Goal: Information Seeking & Learning: Learn about a topic

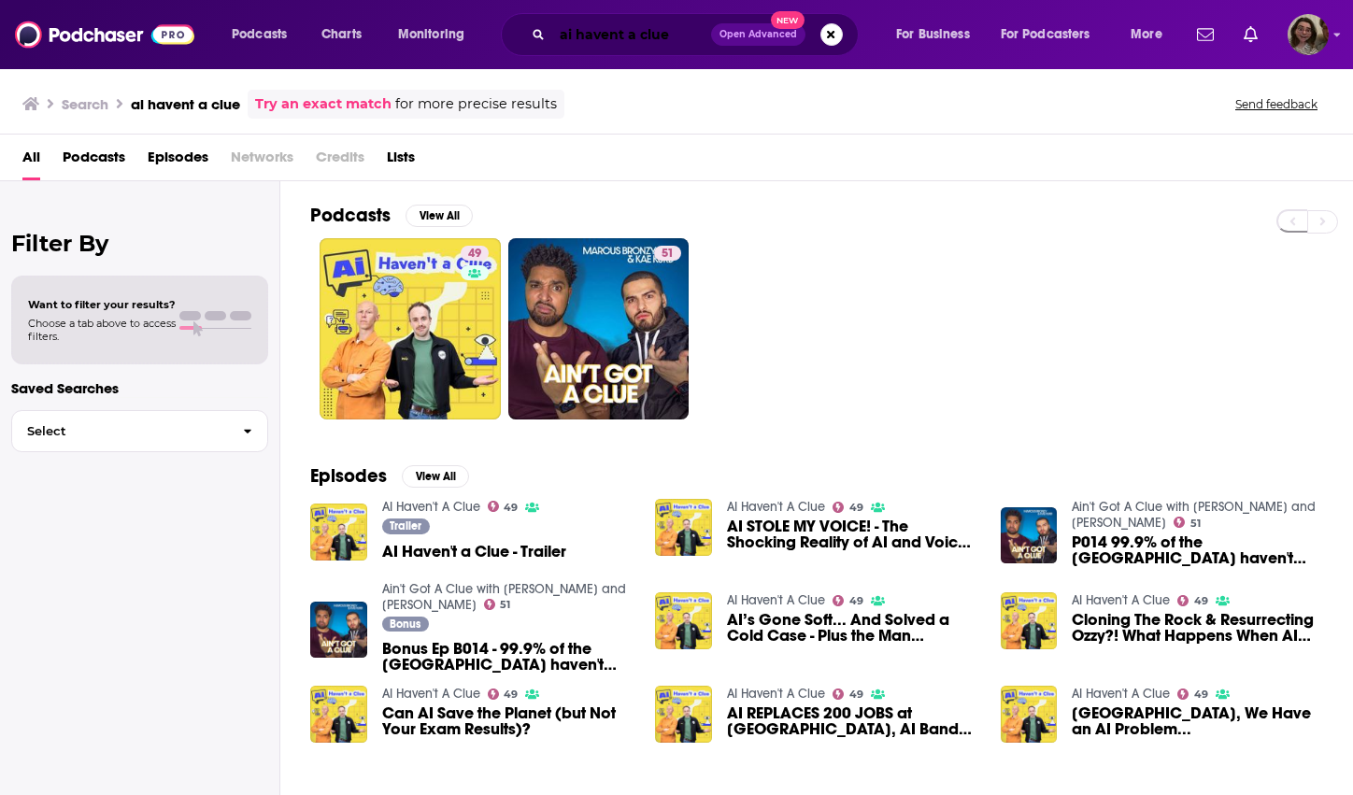
click at [665, 21] on input "ai havent a clue" at bounding box center [631, 35] width 159 height 30
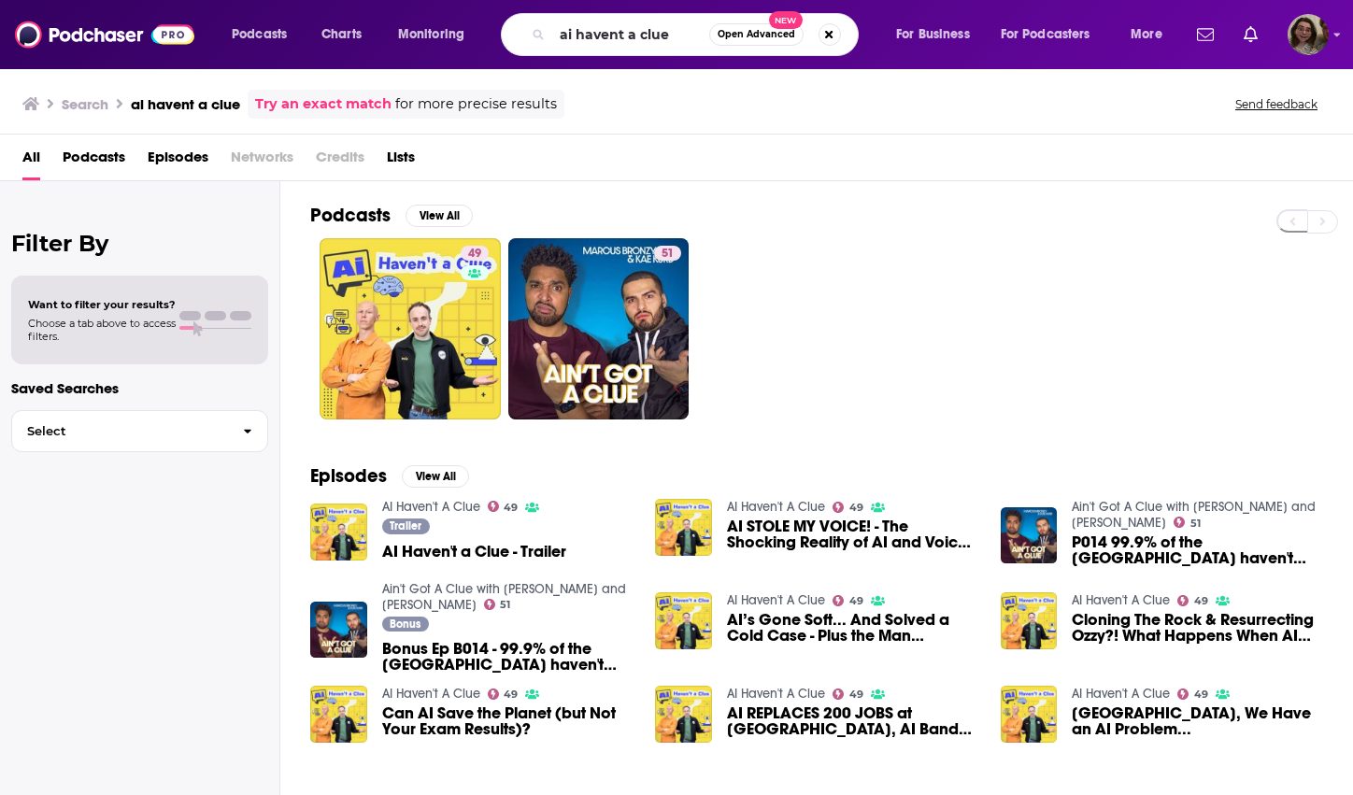
click at [838, 42] on span "Open Advanced New" at bounding box center [775, 34] width 132 height 22
click at [828, 36] on button "Search podcasts, credits, & more..." at bounding box center [830, 34] width 22 height 22
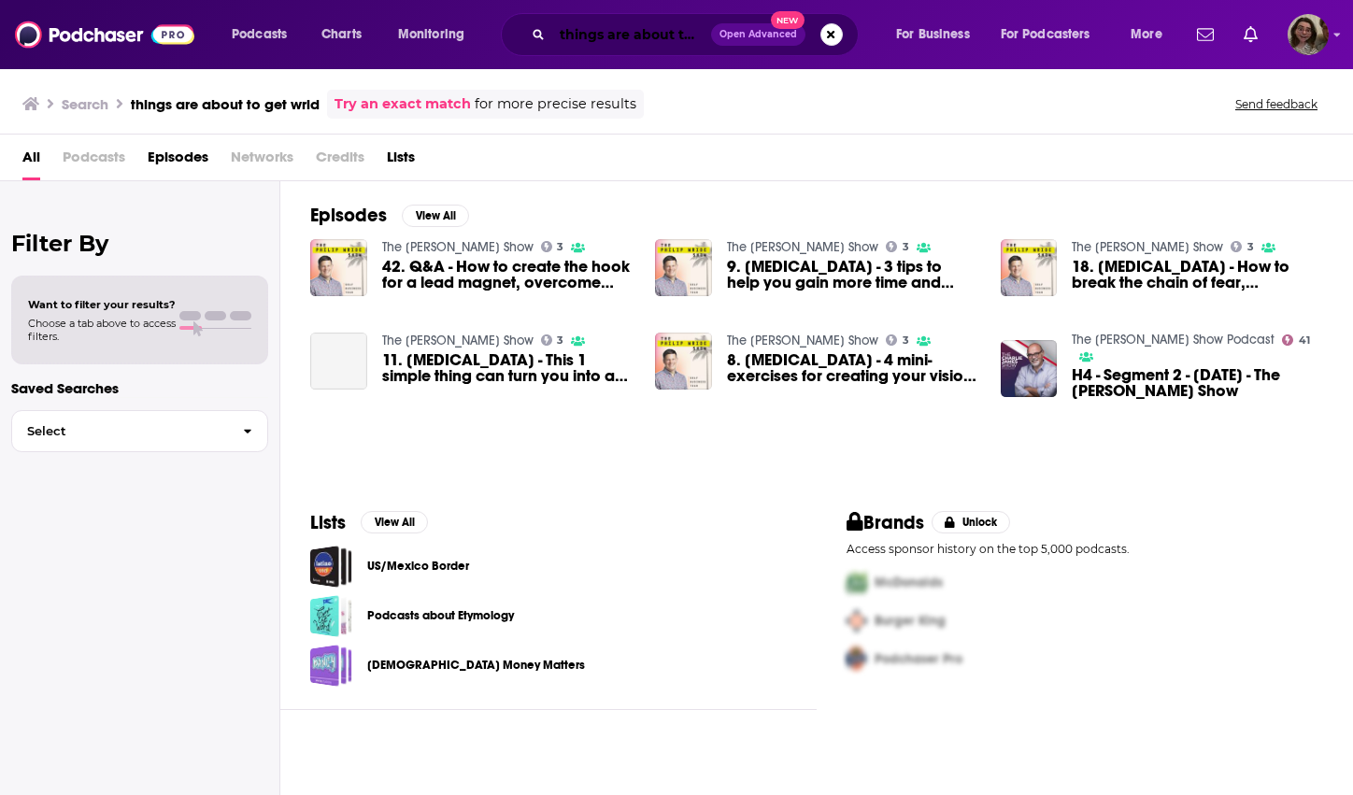
click at [669, 39] on input "things are about to get wrid" at bounding box center [631, 35] width 159 height 30
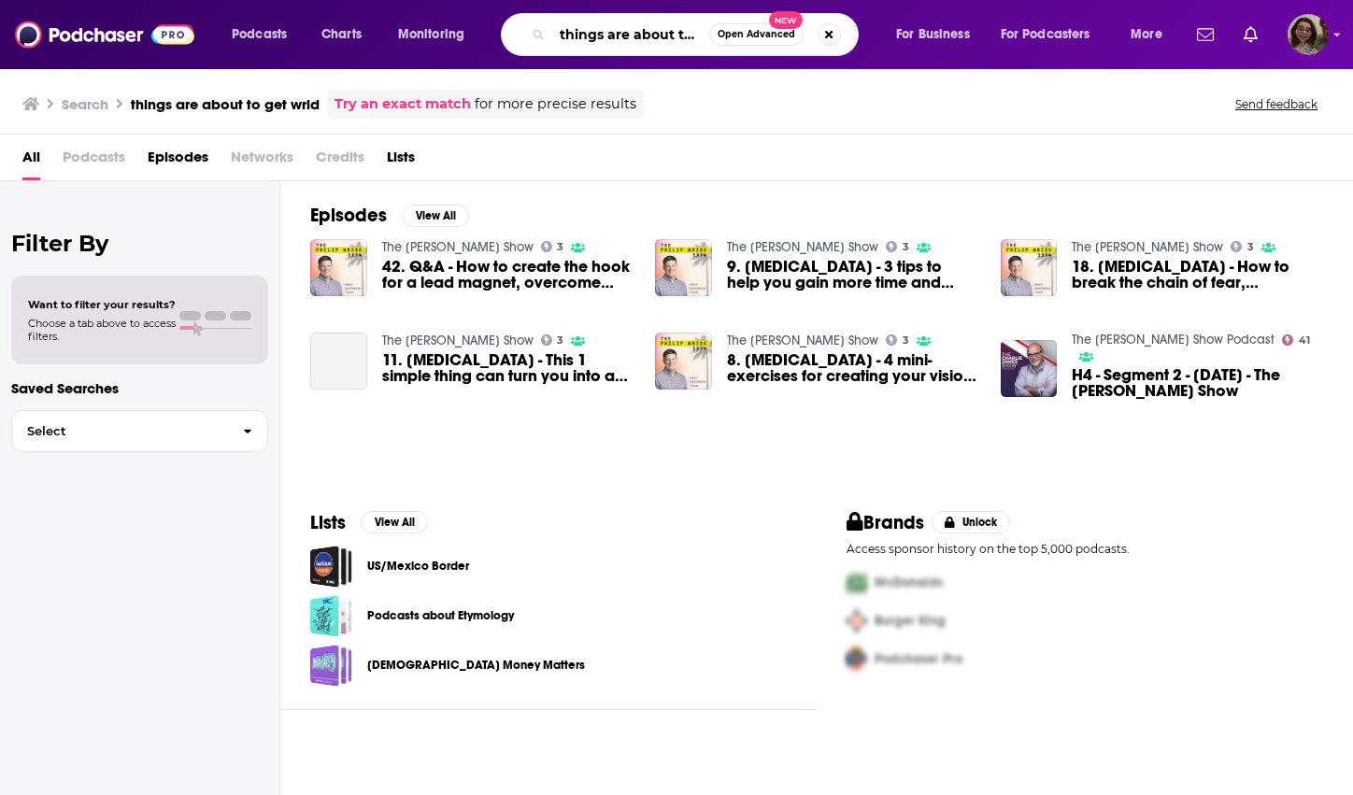
click at [682, 36] on input "things are about to get wrid" at bounding box center [630, 35] width 157 height 30
type input "things are about to get weird"
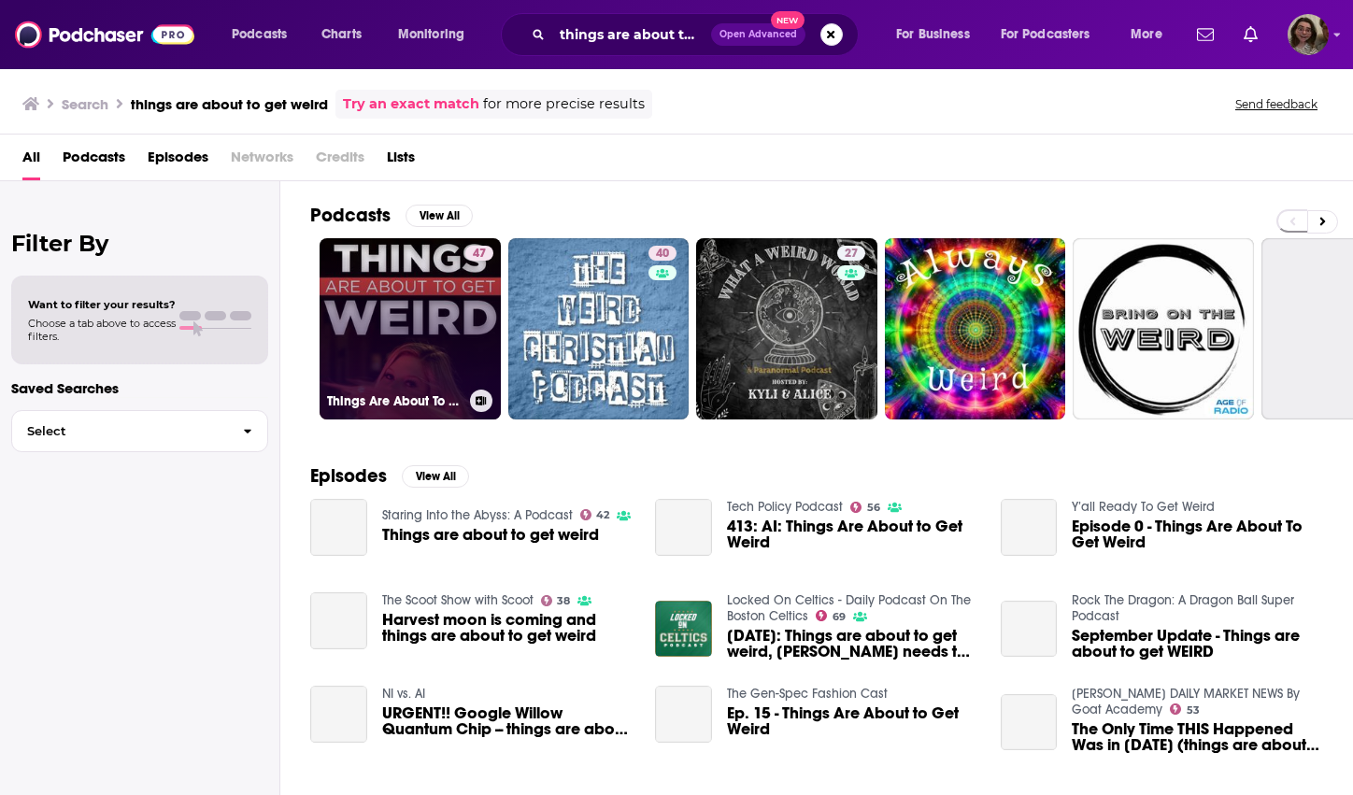
click at [425, 316] on link "47 Things Are About To Get Weird" at bounding box center [410, 328] width 181 height 181
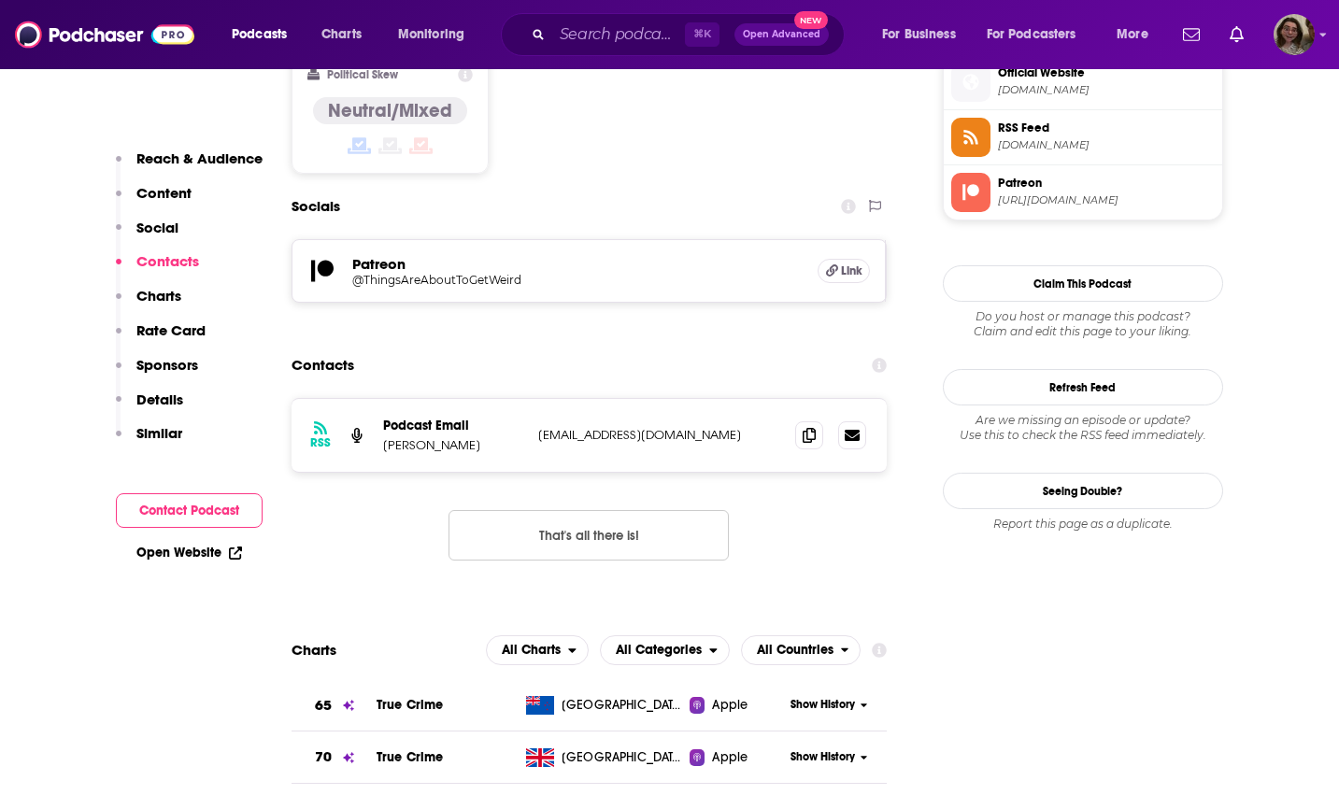
scroll to position [1187, 0]
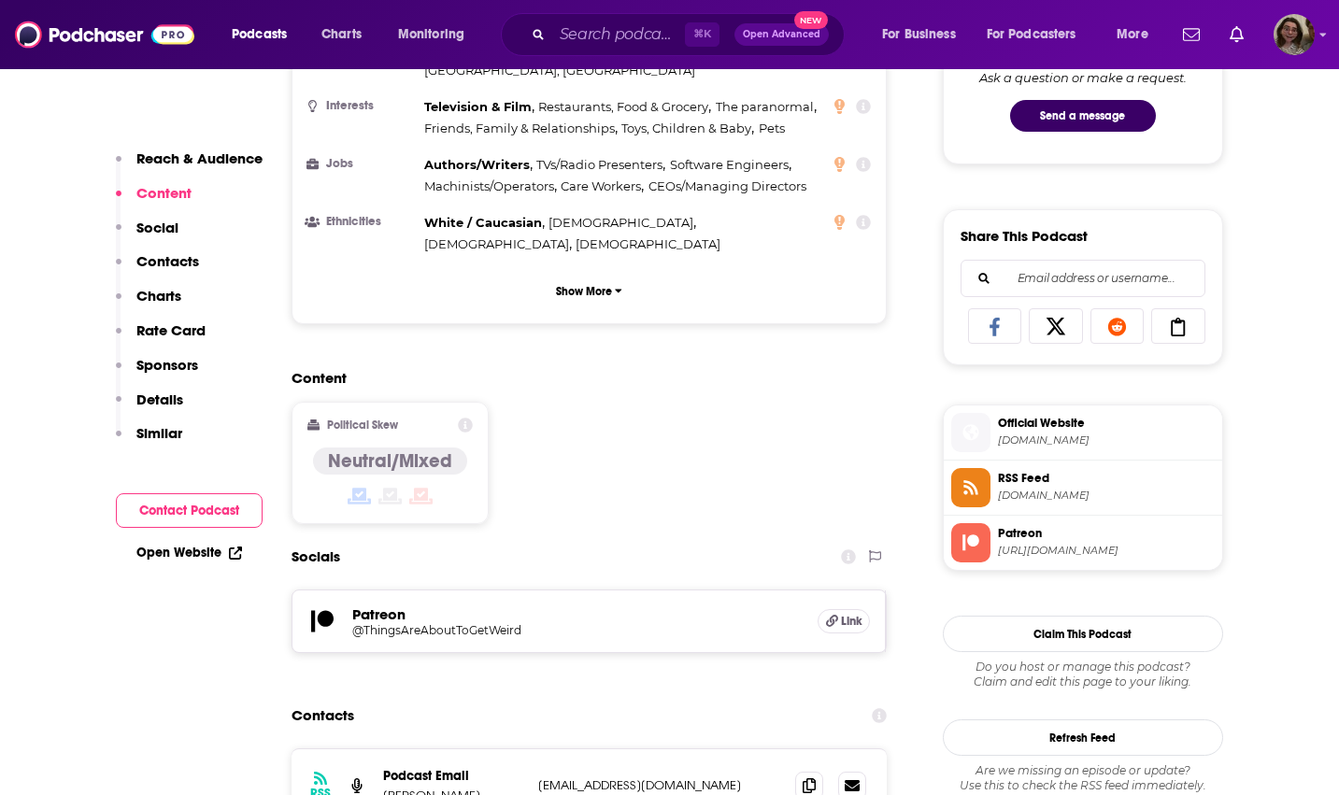
click at [402, 606] on h5 "Patreon" at bounding box center [577, 615] width 451 height 18
click at [866, 609] on h5 "Link" at bounding box center [844, 621] width 52 height 24
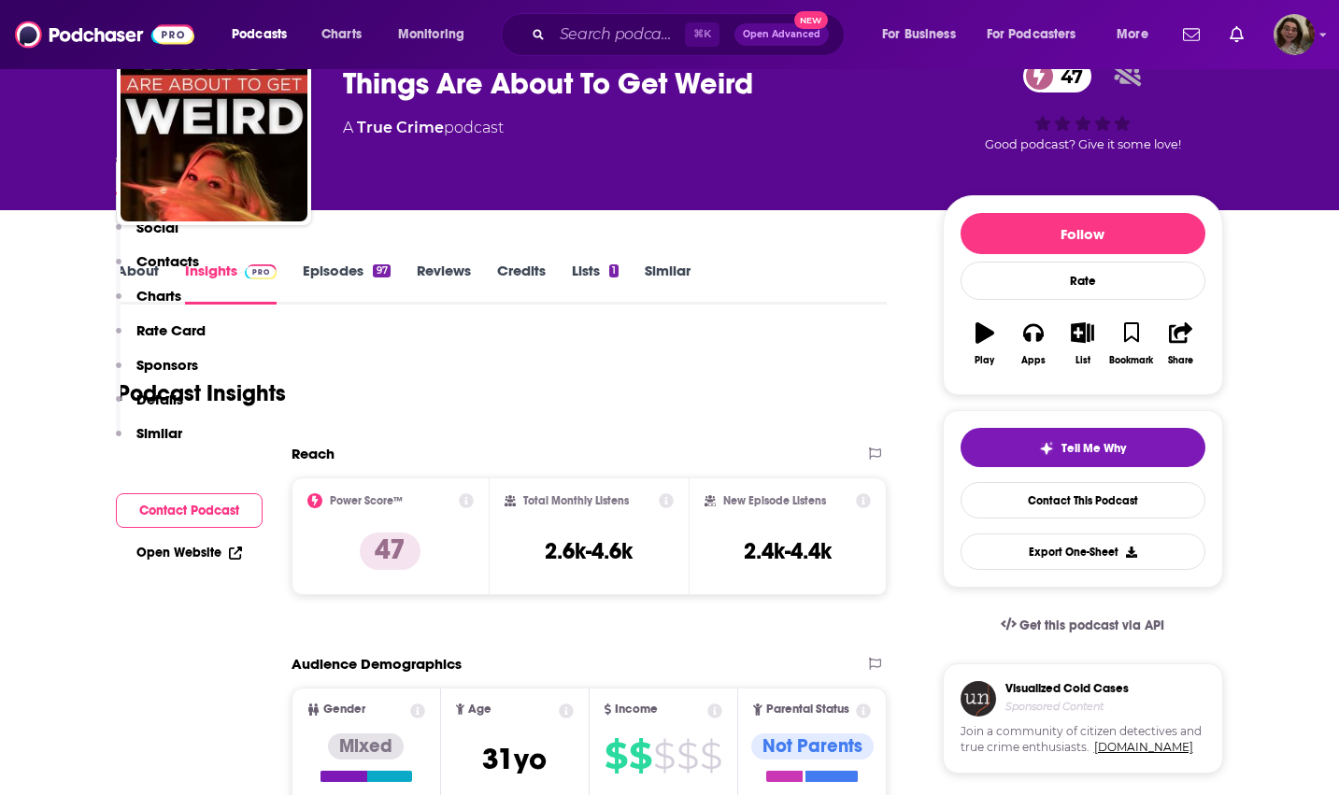
scroll to position [0, 0]
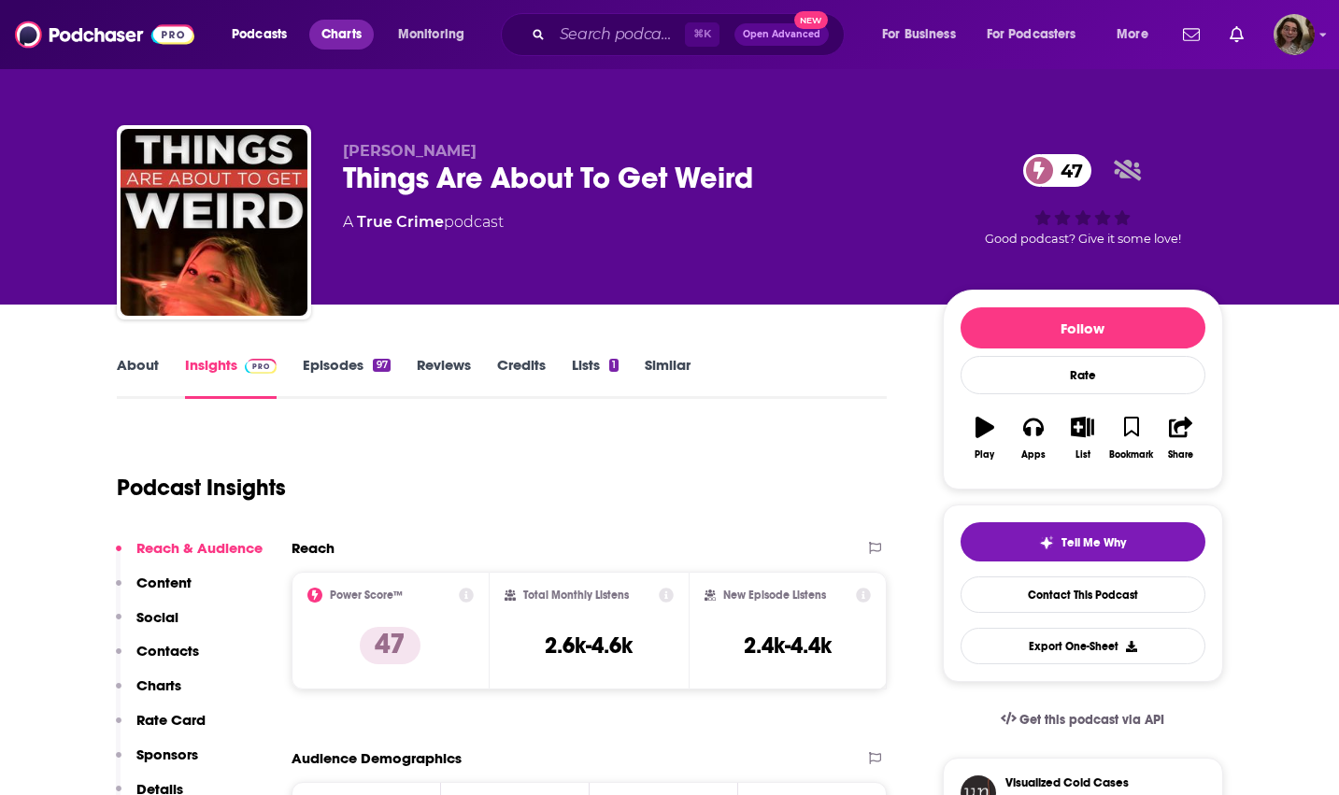
click at [328, 36] on span "Charts" at bounding box center [341, 34] width 40 height 26
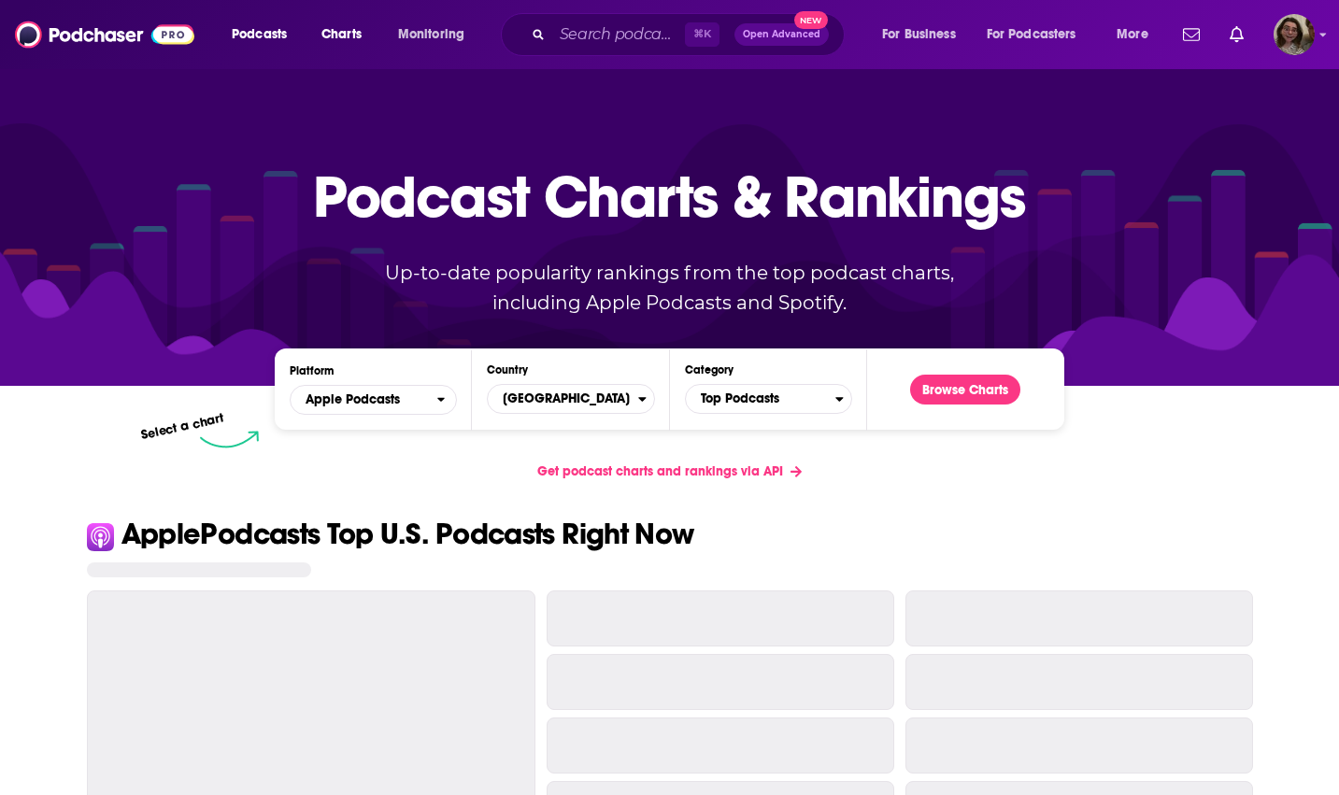
click at [406, 17] on div "Podcasts Charts Monitoring ⌘ K Open Advanced New For Business For Podcasters Mo…" at bounding box center [693, 34] width 948 height 43
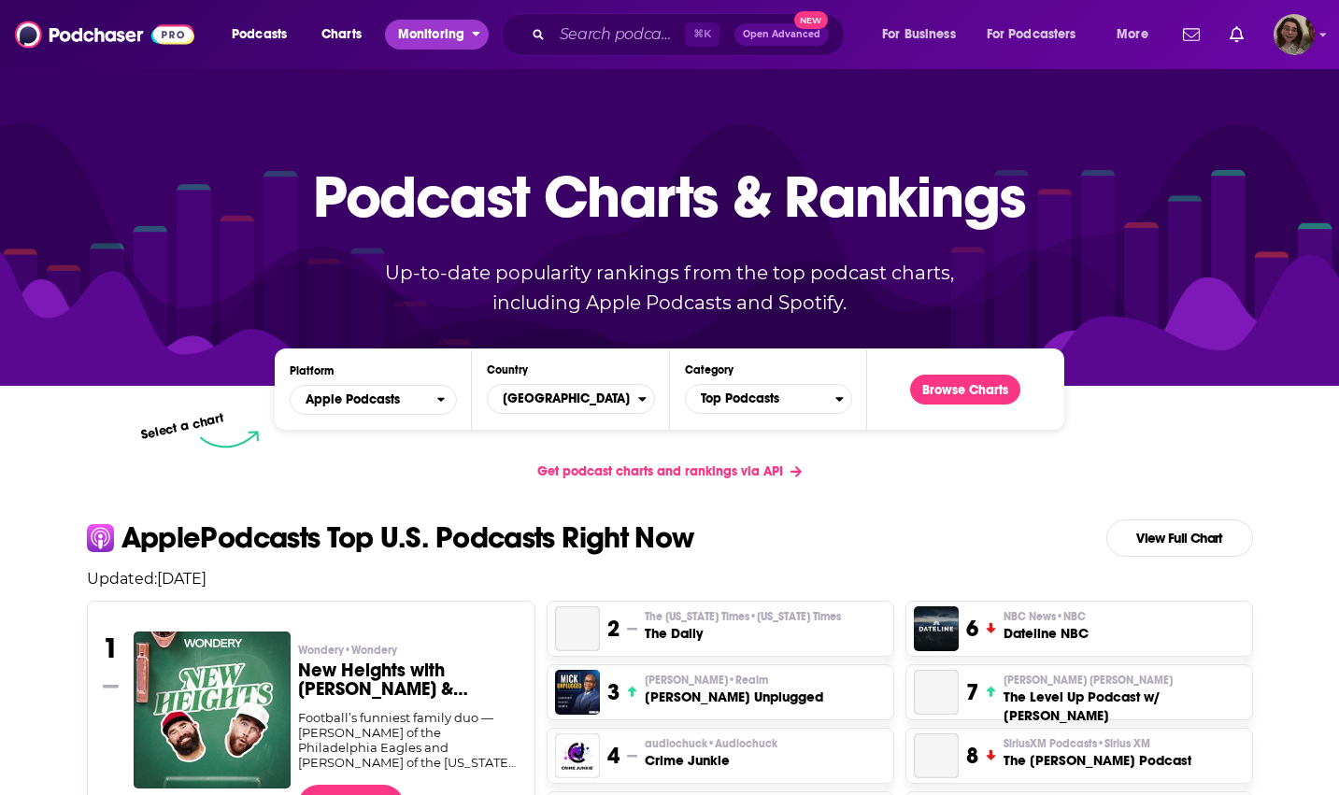
click at [421, 43] on span "Monitoring" at bounding box center [431, 34] width 66 height 26
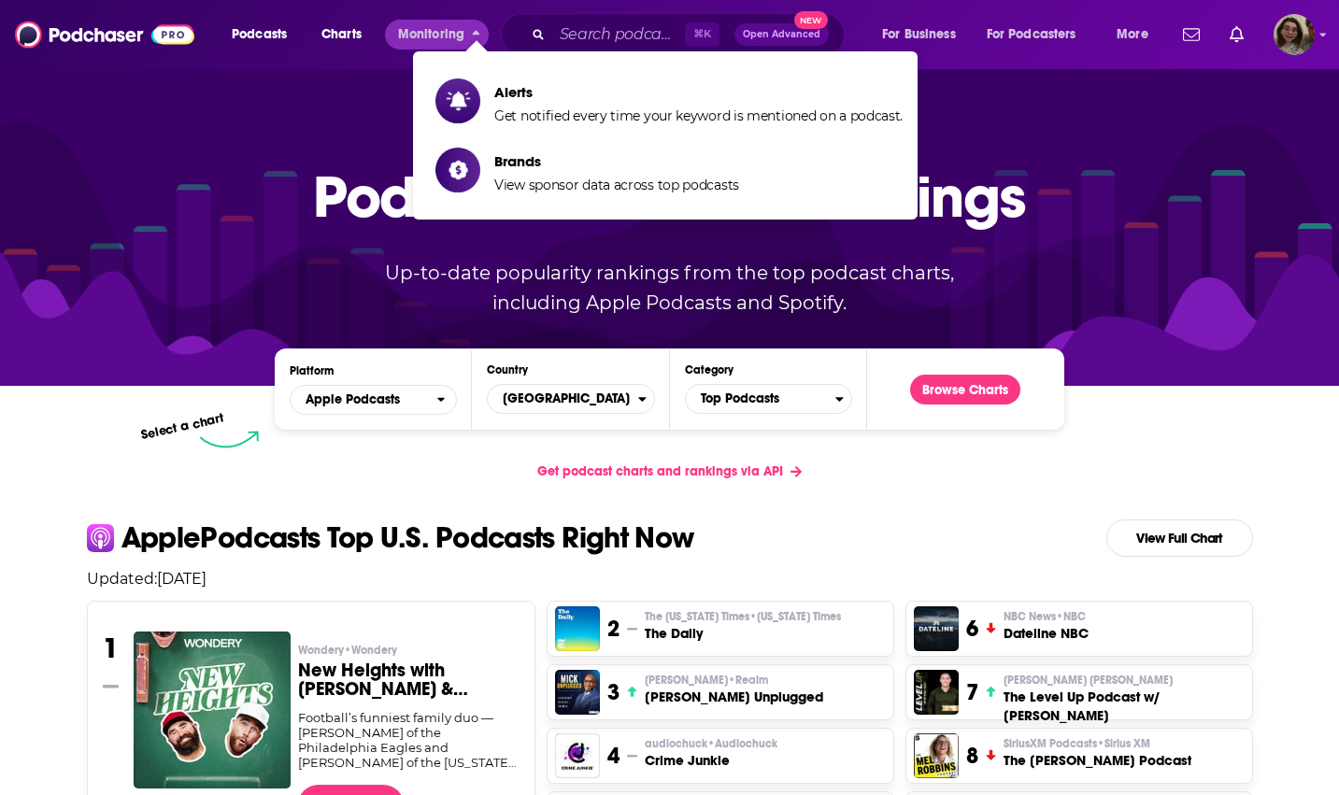
click at [392, 579] on p "Updated: [DATE]" at bounding box center [670, 579] width 1196 height 18
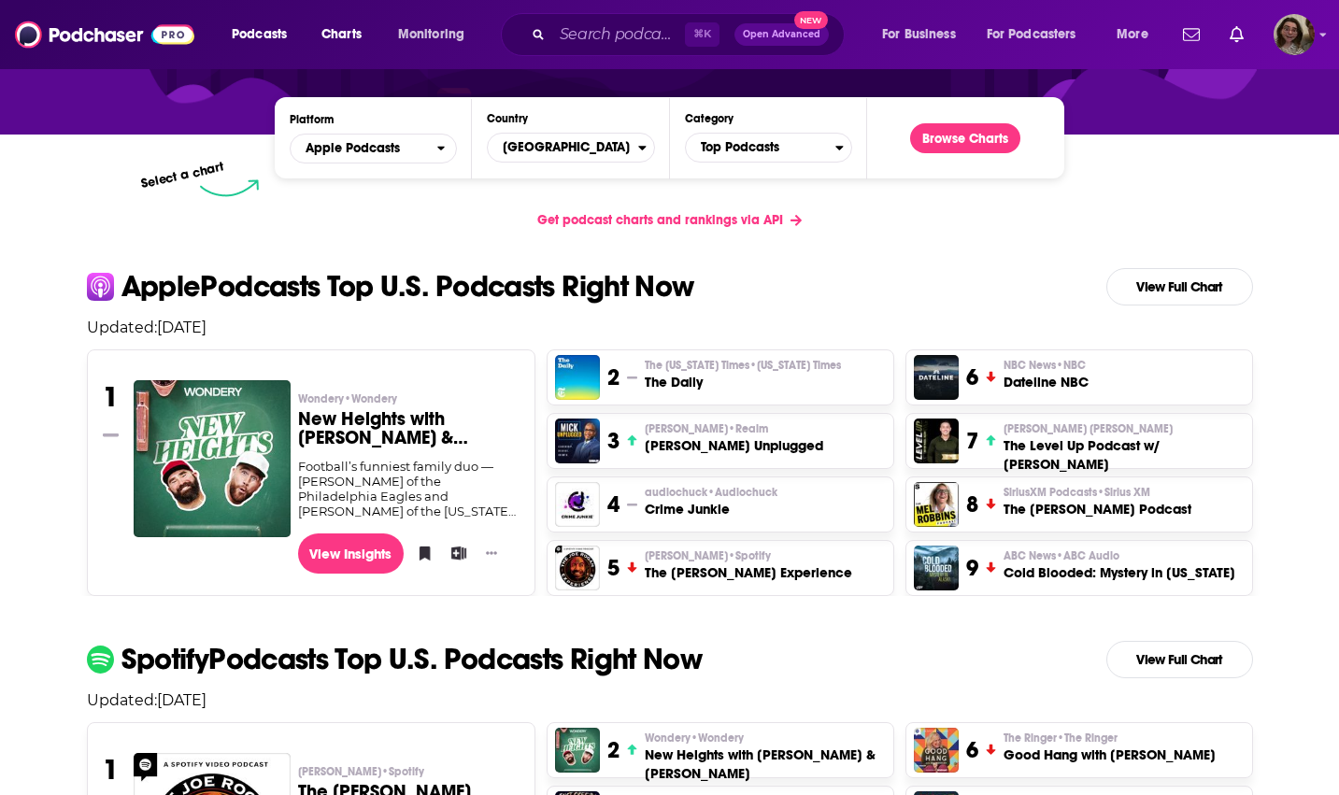
scroll to position [251, 0]
click at [592, 139] on span "[GEOGRAPHIC_DATA]" at bounding box center [563, 148] width 150 height 32
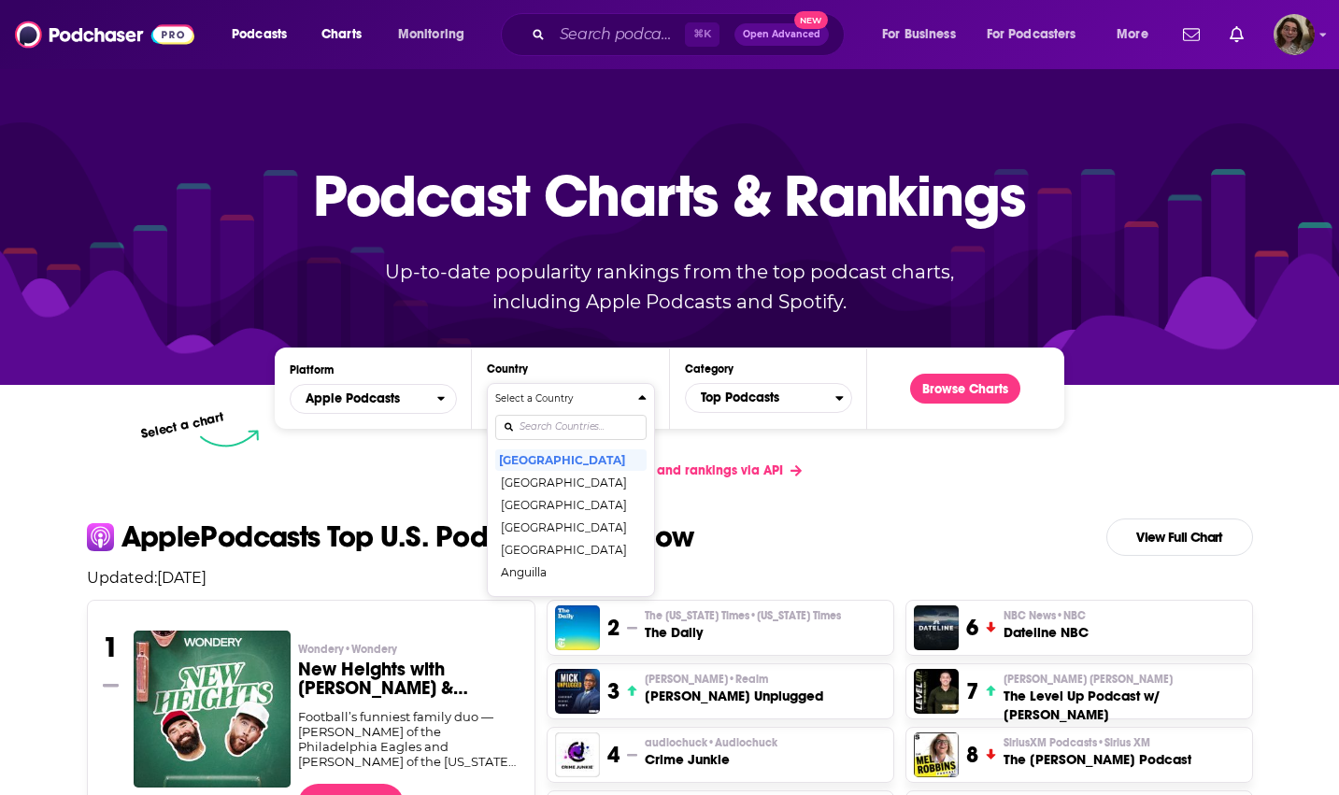
scroll to position [0, 0]
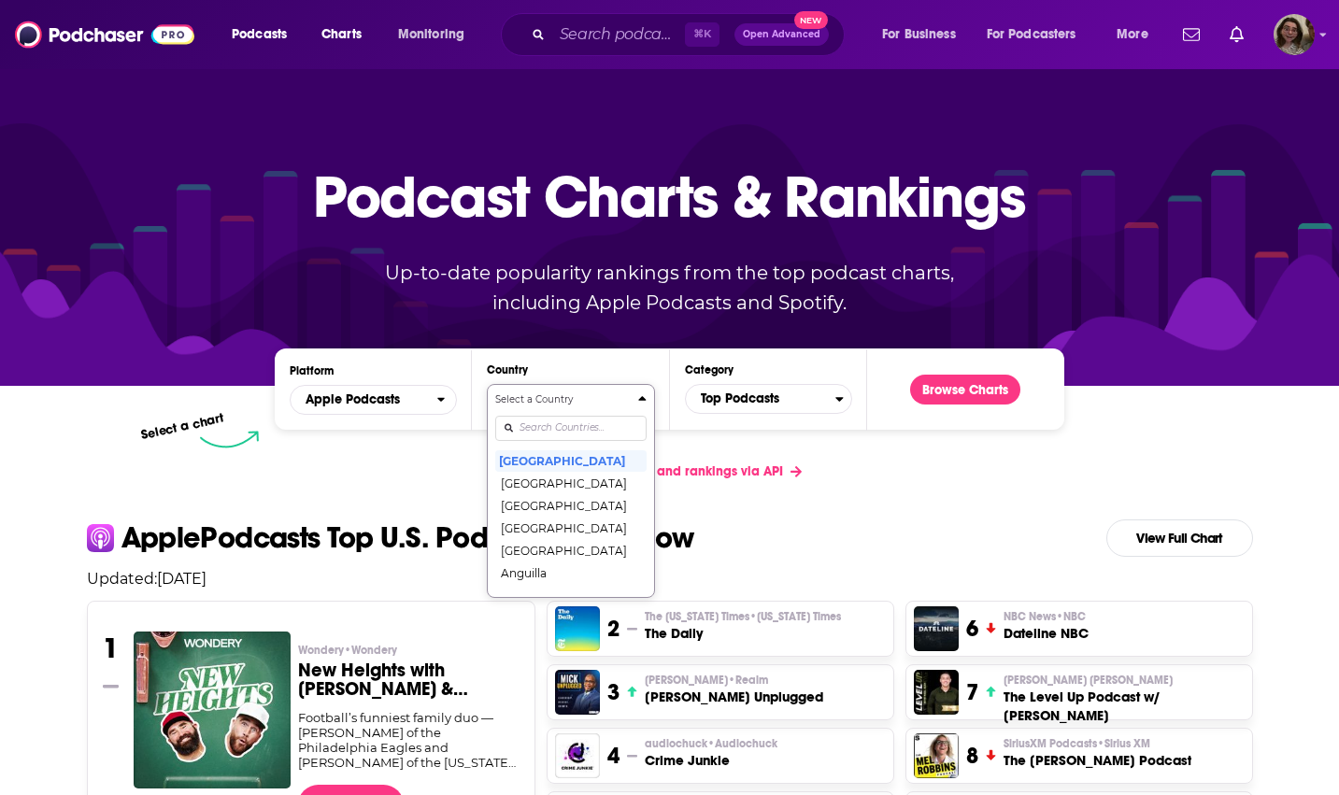
click at [573, 435] on div "Select a Country [GEOGRAPHIC_DATA] [GEOGRAPHIC_DATA] [GEOGRAPHIC_DATA] [GEOGRAP…" at bounding box center [570, 490] width 150 height 197
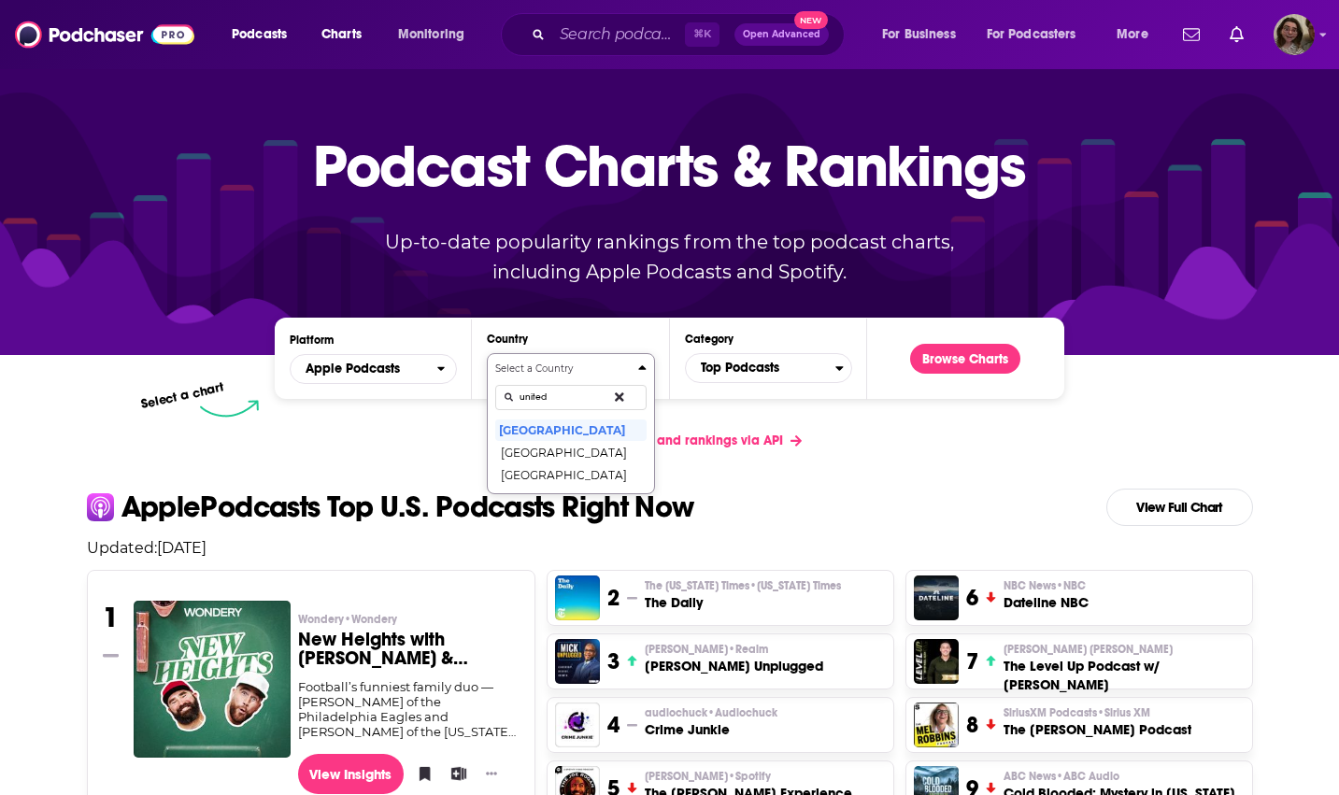
type input "united"
click at [487, 353] on button "Select a Country united [GEOGRAPHIC_DATA] [GEOGRAPHIC_DATA] [GEOGRAPHIC_DATA]" at bounding box center [570, 423] width 167 height 141
click at [578, 479] on button "[GEOGRAPHIC_DATA]" at bounding box center [570, 475] width 150 height 22
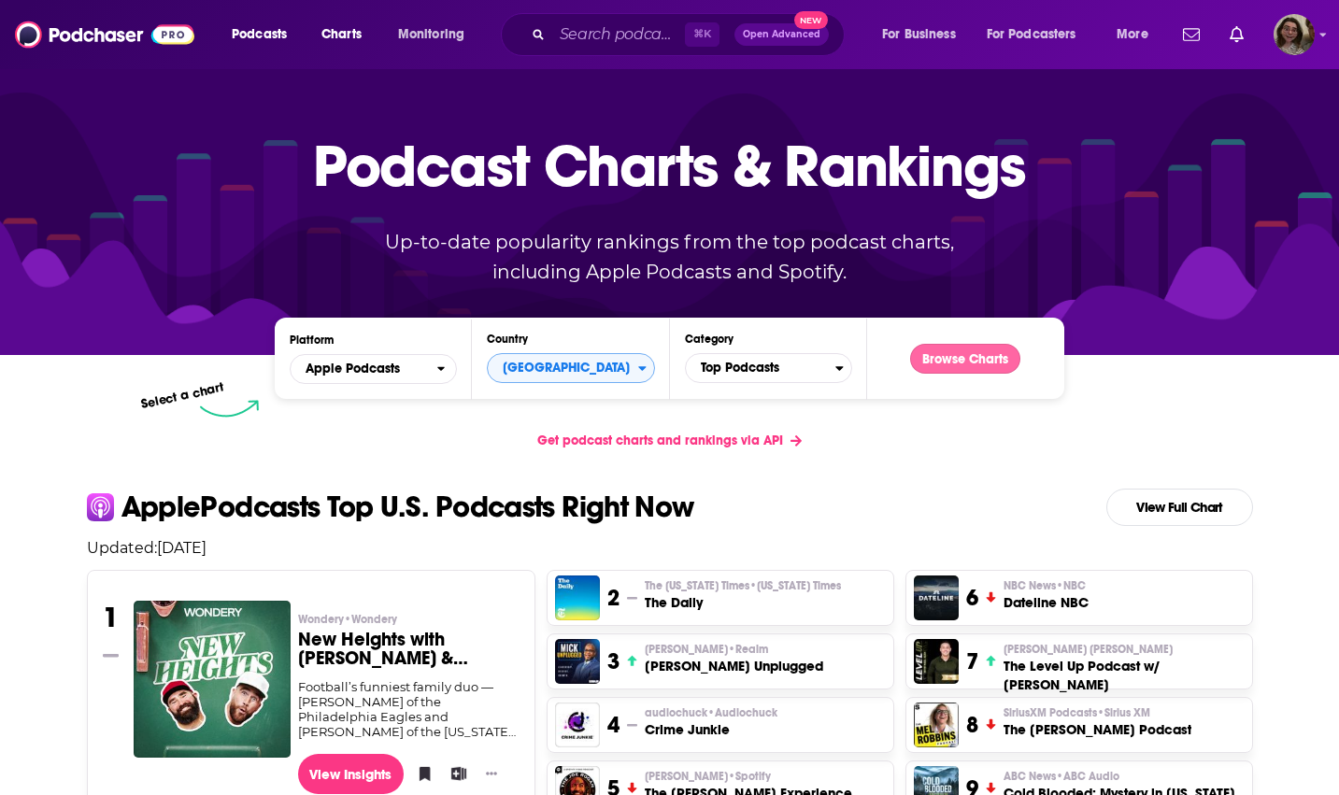
click at [953, 355] on button "Browse Charts" at bounding box center [965, 359] width 110 height 30
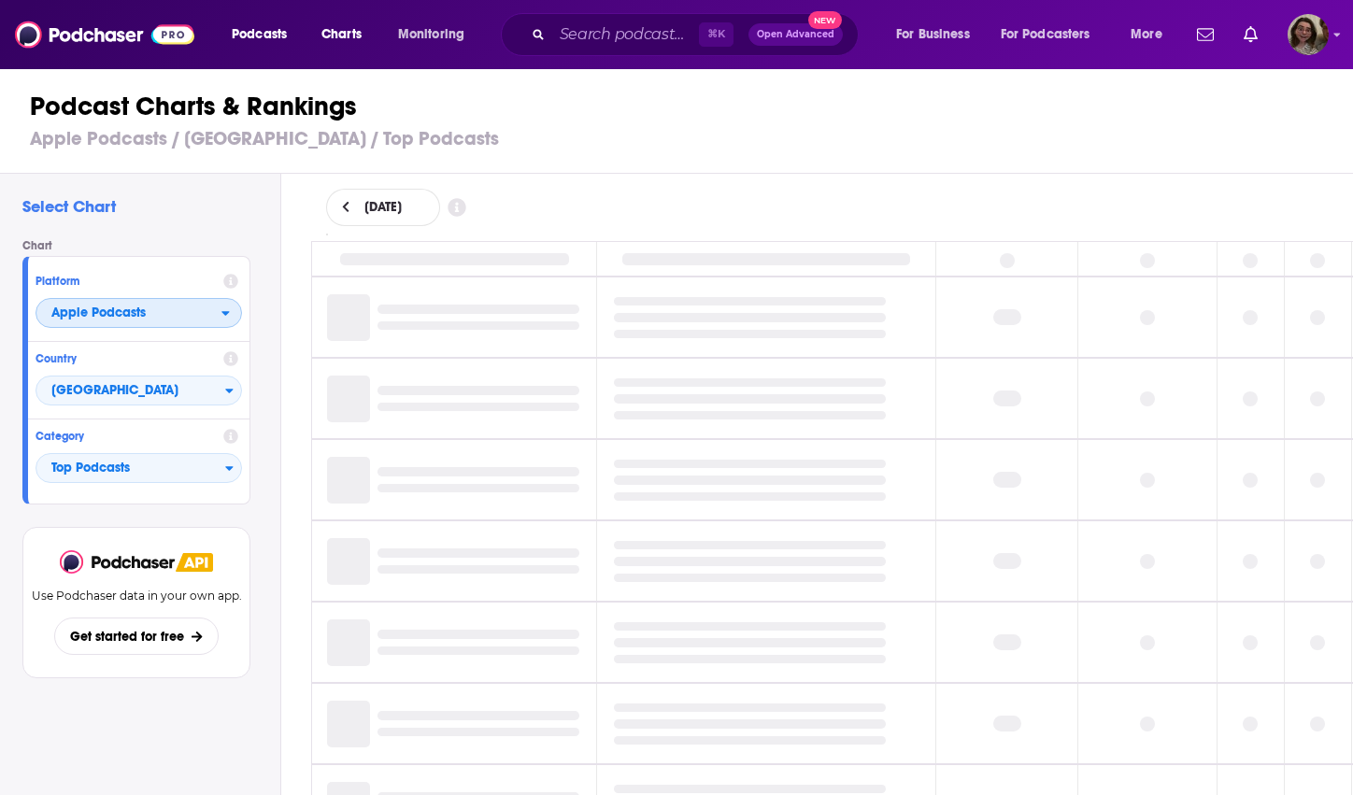
click at [146, 319] on span "Apple Podcasts" at bounding box center [98, 313] width 94 height 13
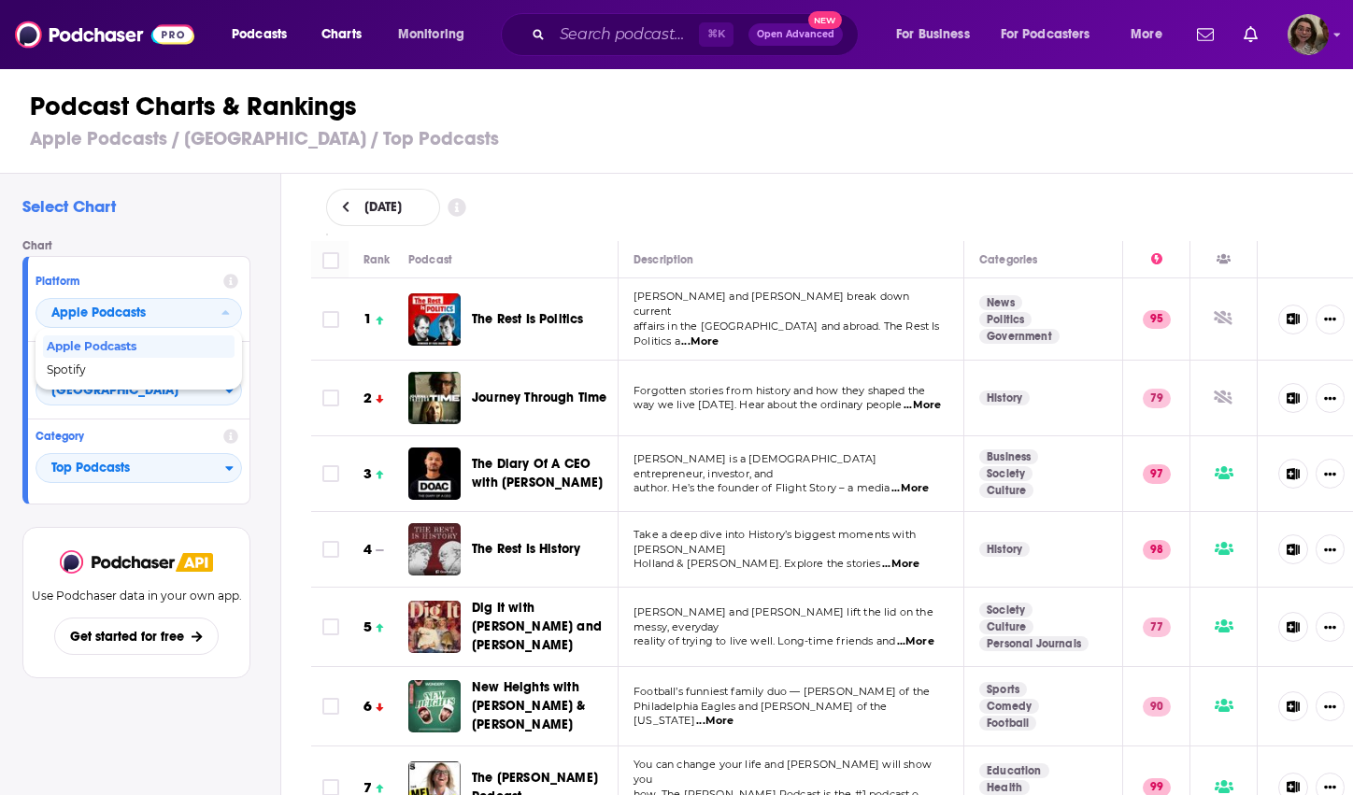
click at [220, 210] on h2 "Select Chart" at bounding box center [143, 206] width 243 height 21
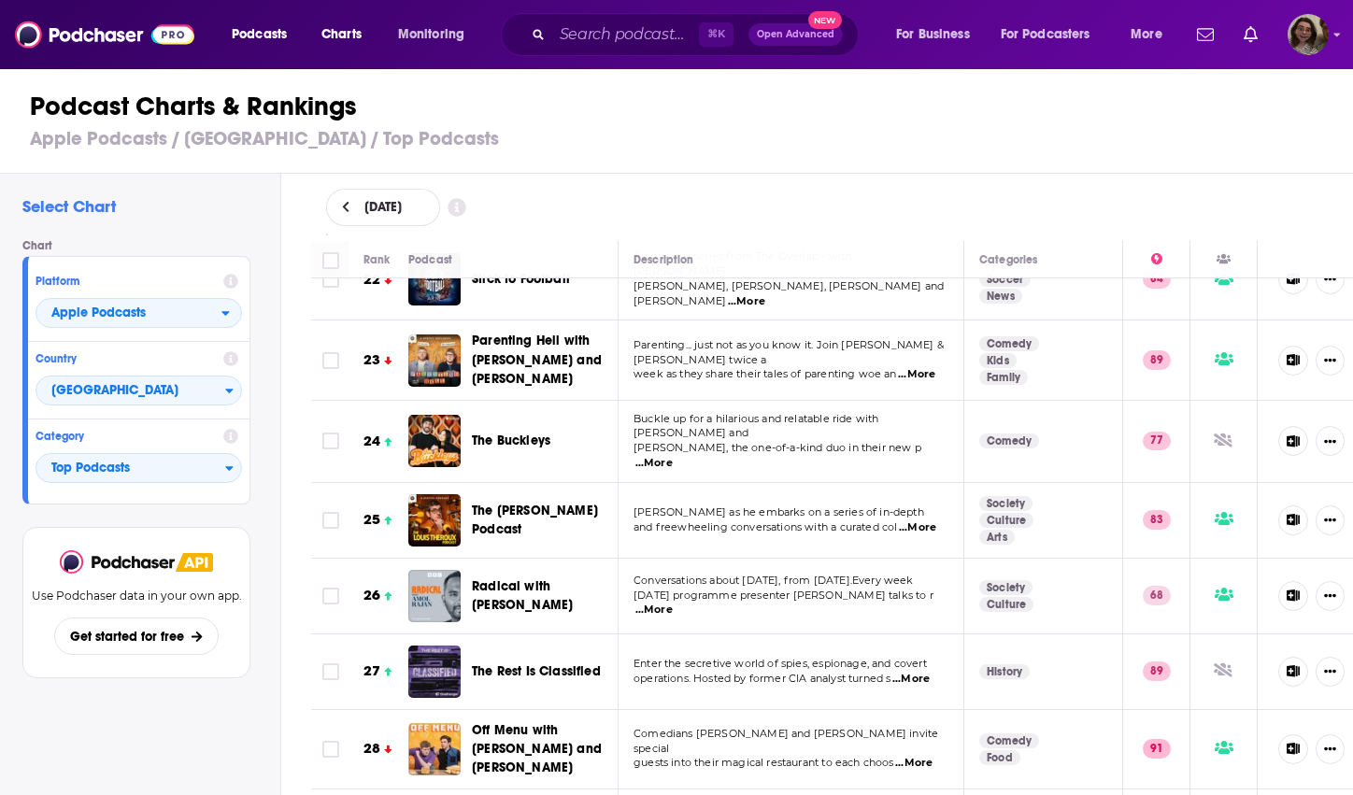
scroll to position [1664, 0]
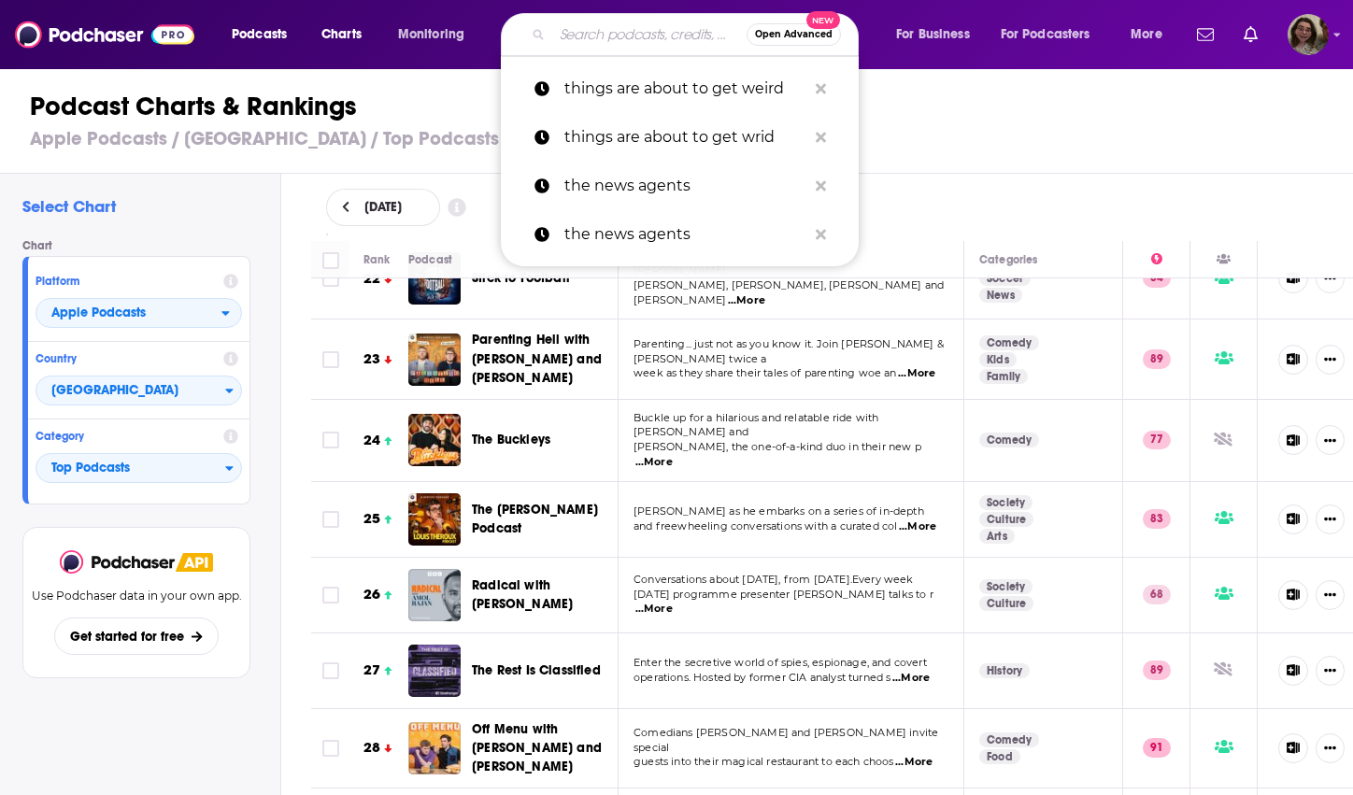
click at [635, 41] on input "Search podcasts, credits, & more..." at bounding box center [649, 35] width 194 height 30
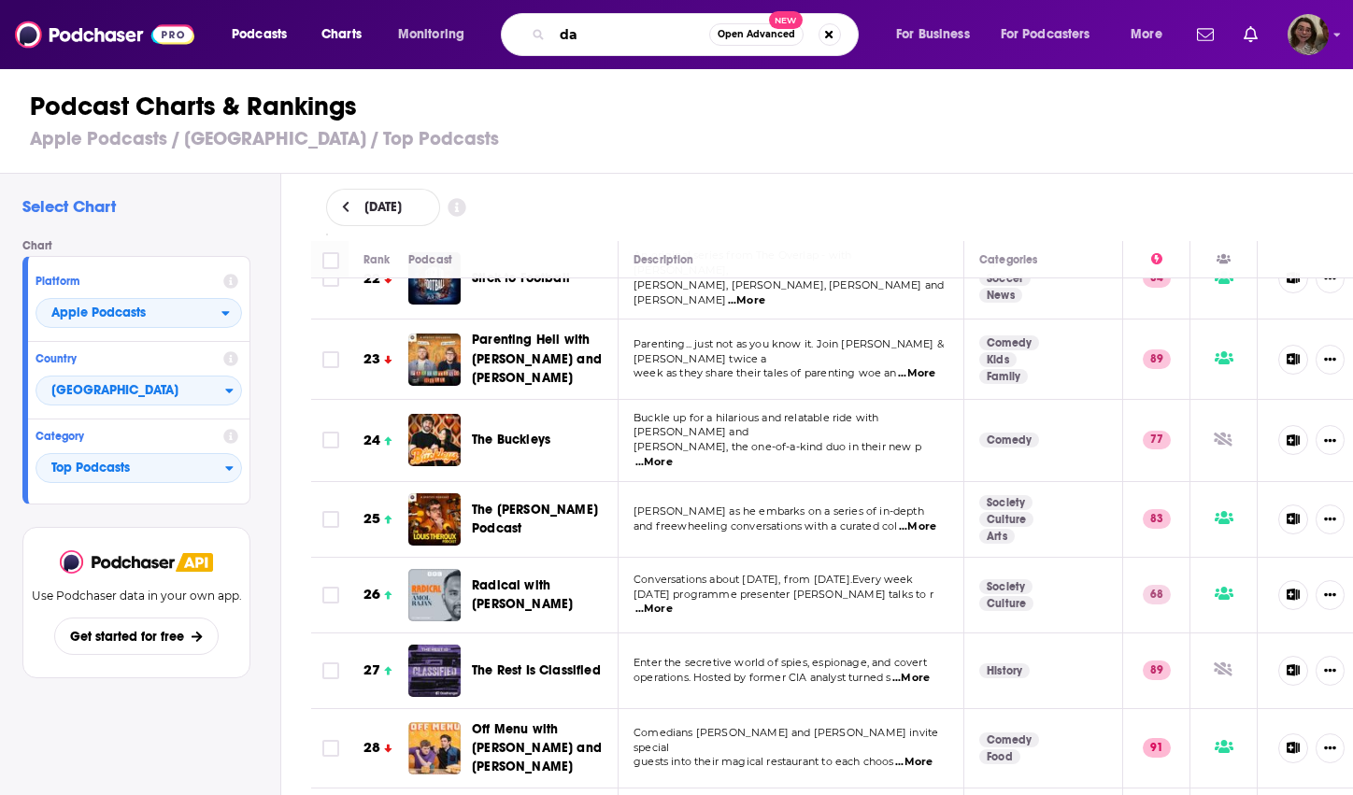
type input "d"
type input "[PERSON_NAME]"
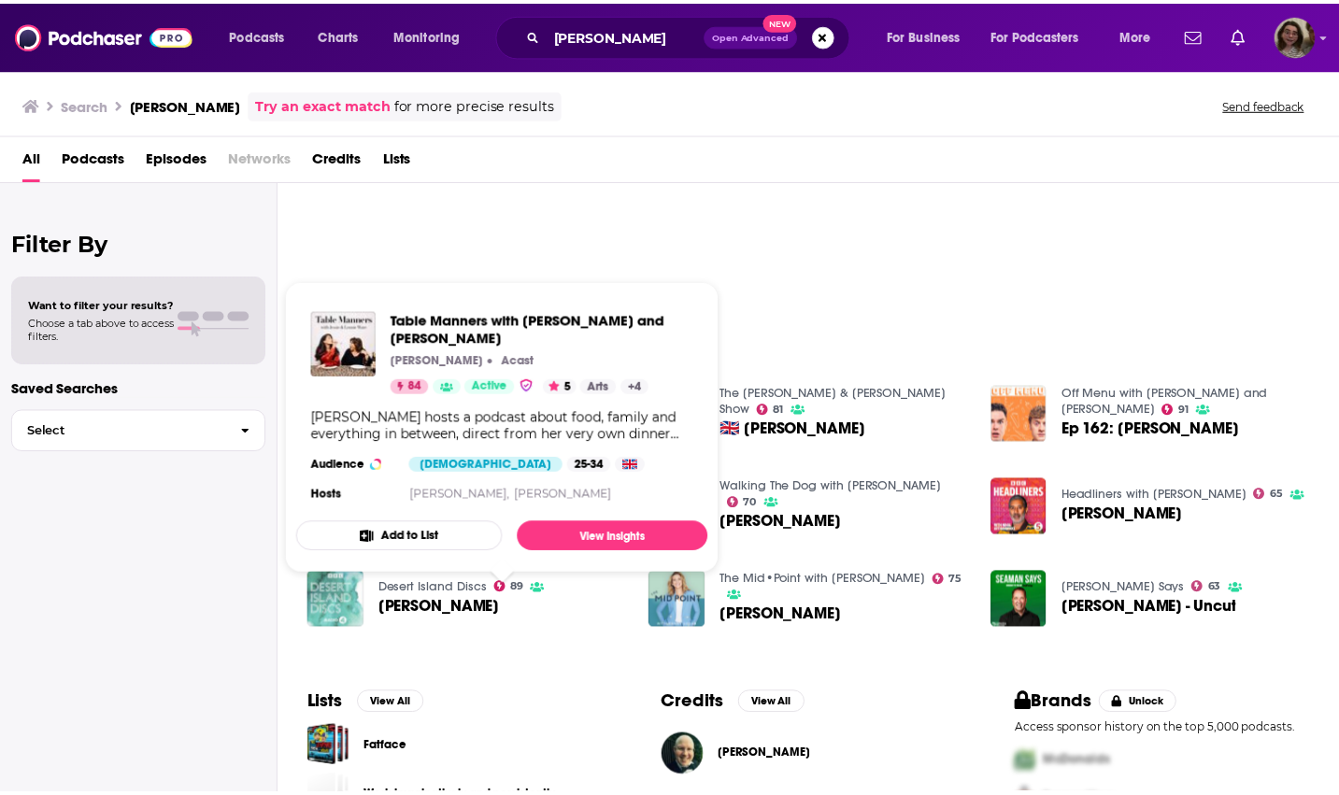
scroll to position [260, 0]
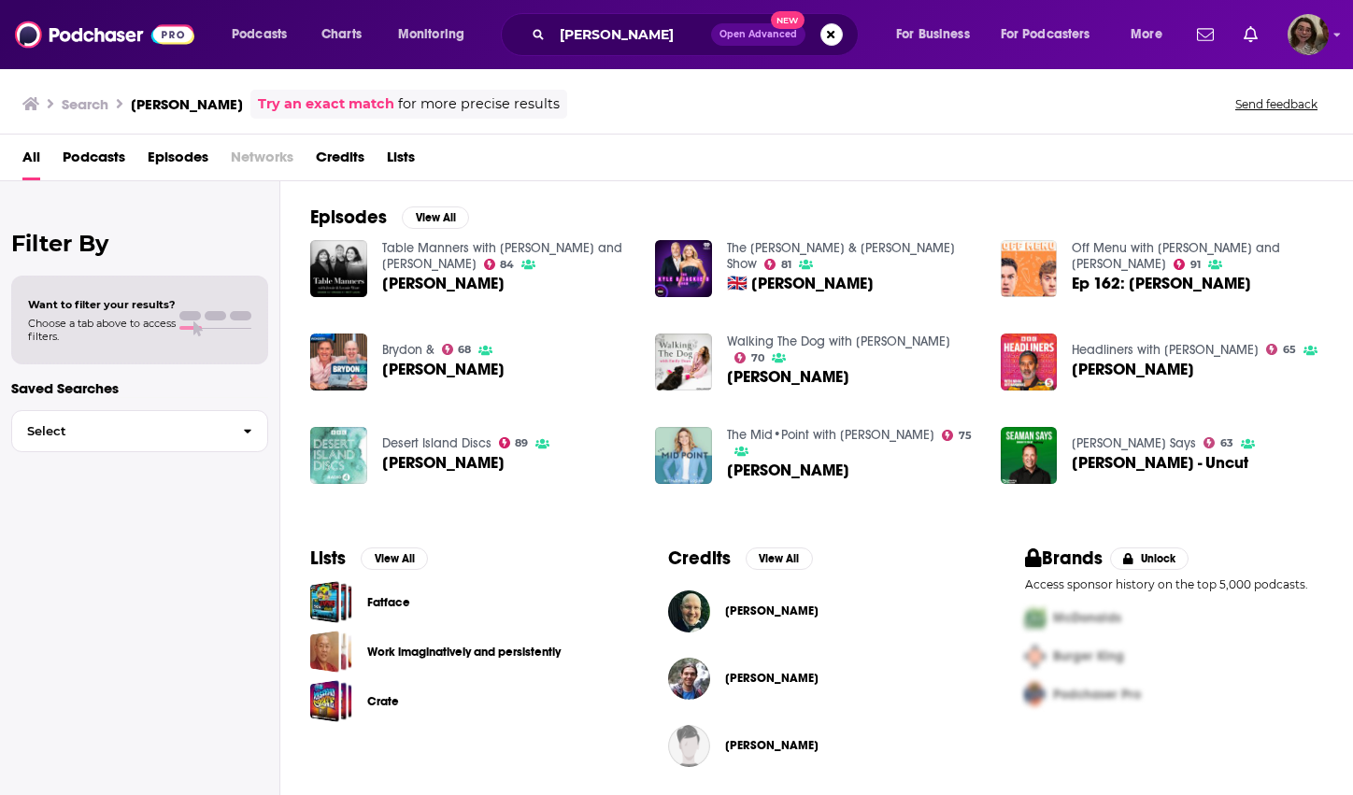
click at [739, 612] on span "[PERSON_NAME]" at bounding box center [771, 611] width 93 height 15
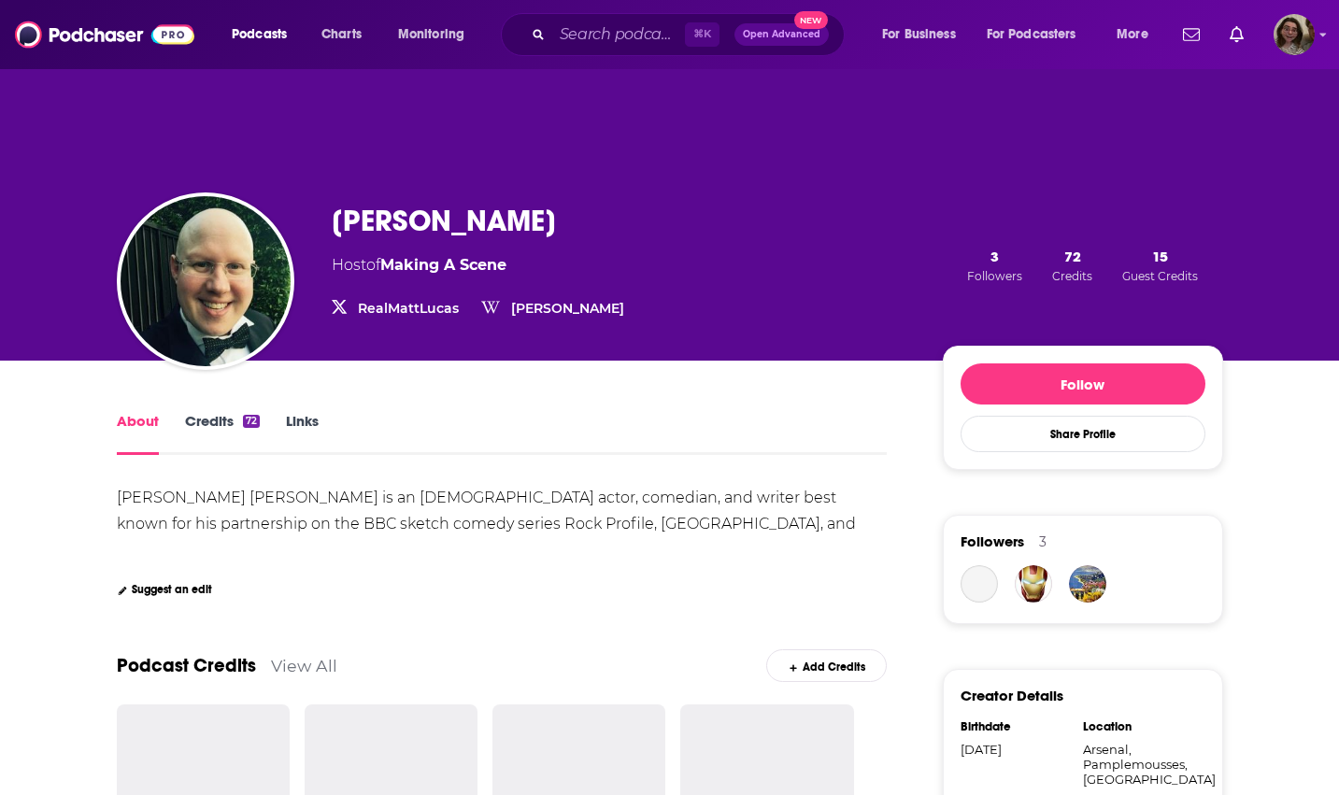
scroll to position [581, 0]
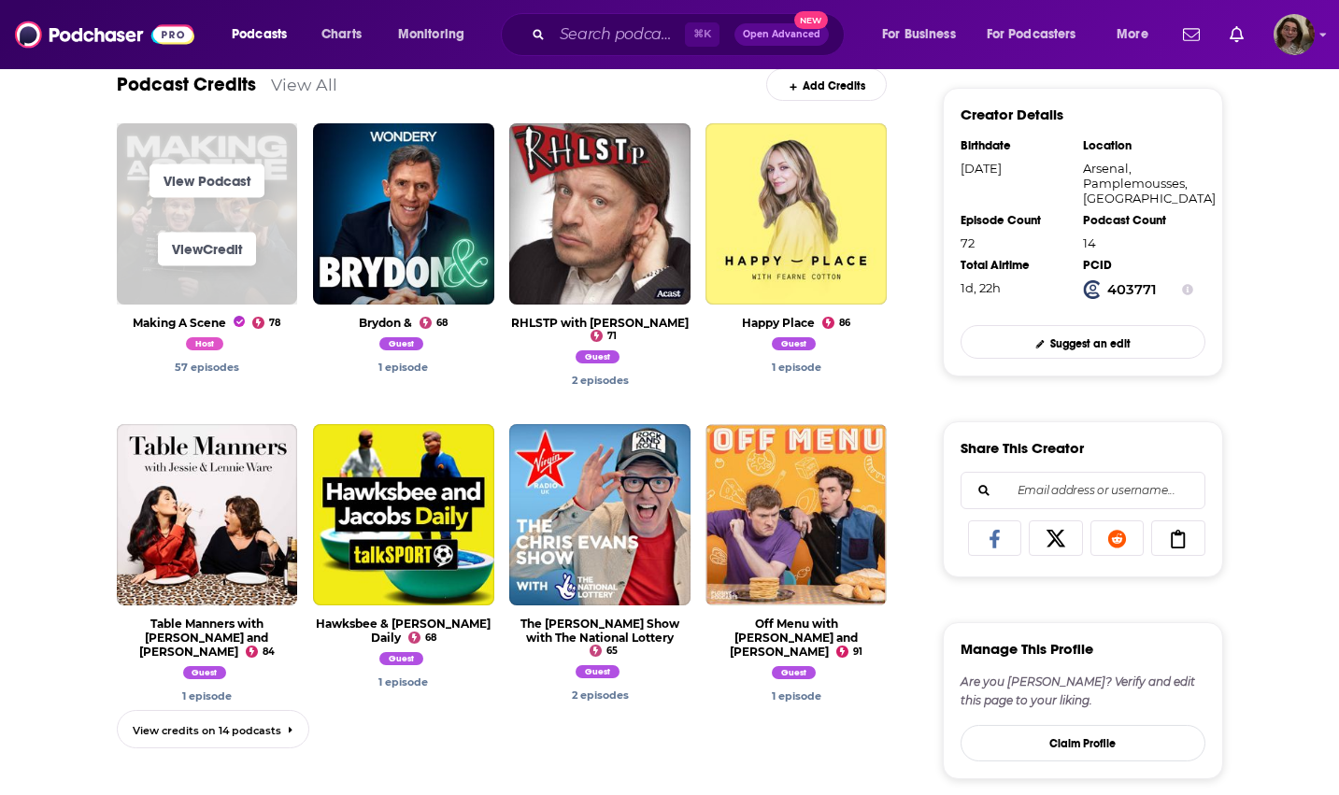
click at [143, 150] on span "View Podcast" at bounding box center [207, 181] width 181 height 68
click at [180, 279] on span "View Credit" at bounding box center [207, 249] width 181 height 68
click at [216, 178] on link "View Podcast" at bounding box center [207, 181] width 115 height 34
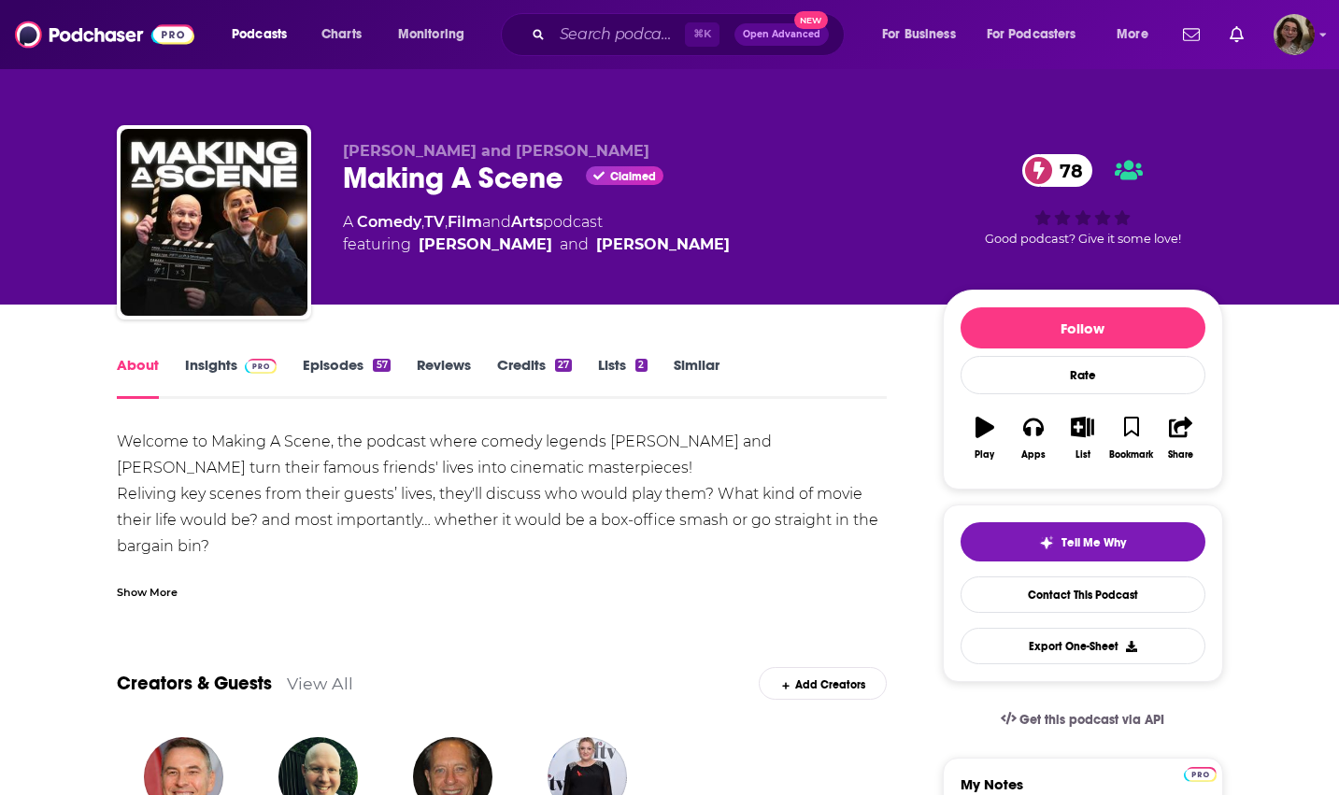
click at [218, 378] on link "Insights" at bounding box center [231, 377] width 93 height 43
